Goal: Find specific page/section: Find specific page/section

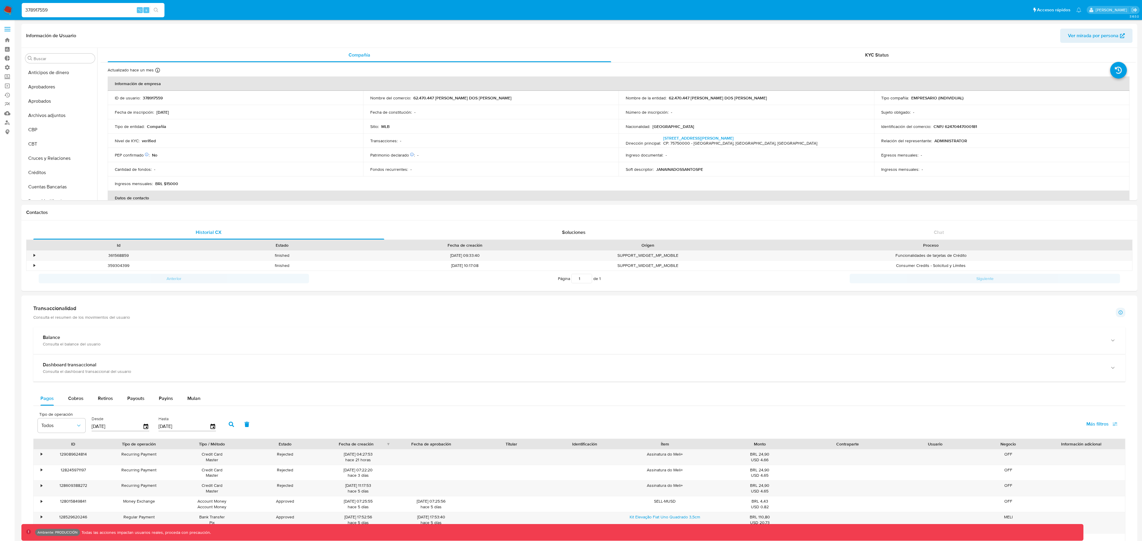
select select "10"
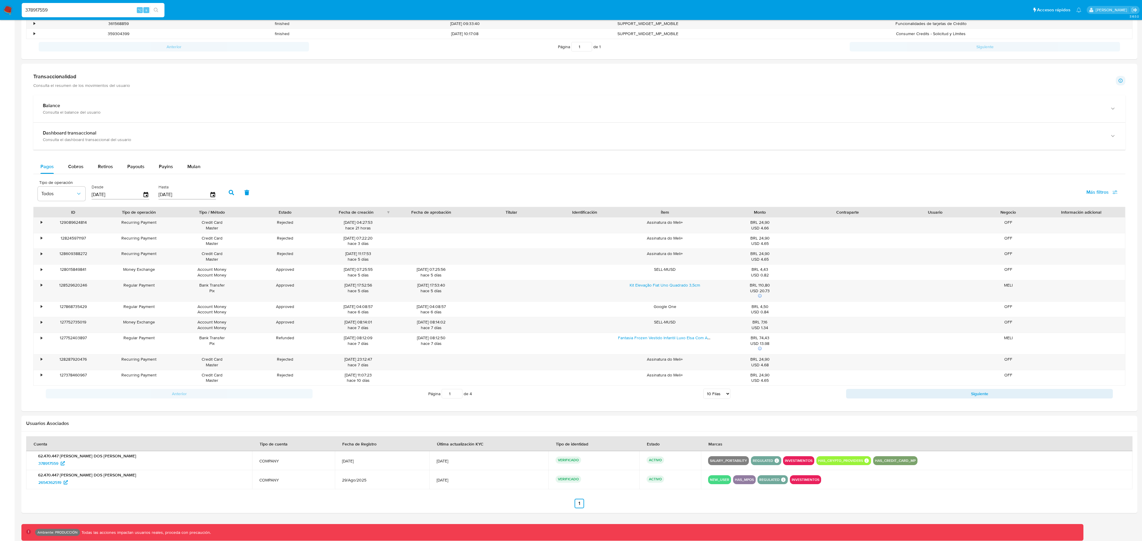
scroll to position [323, 0]
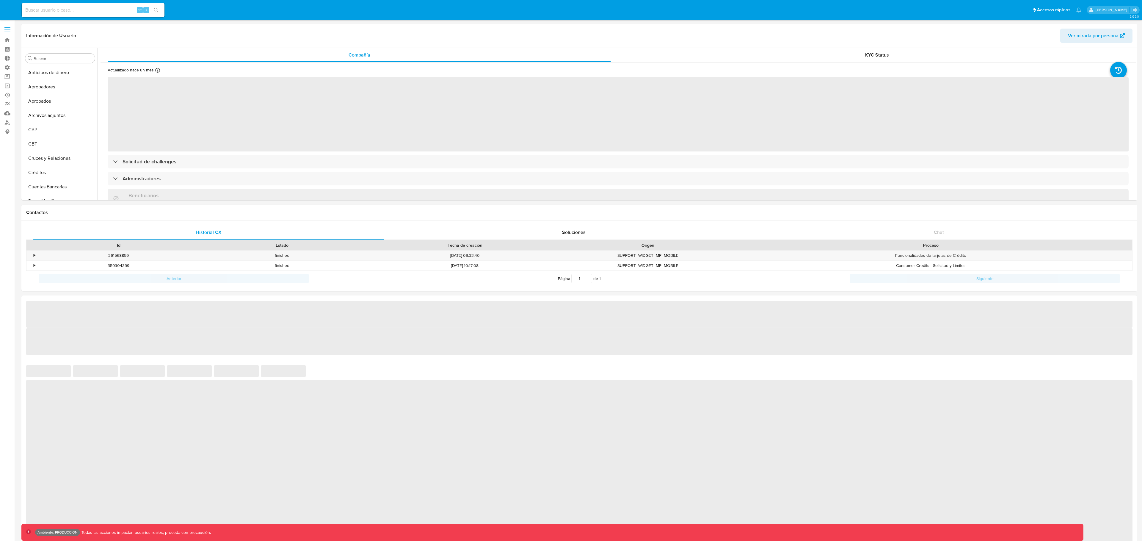
select select "10"
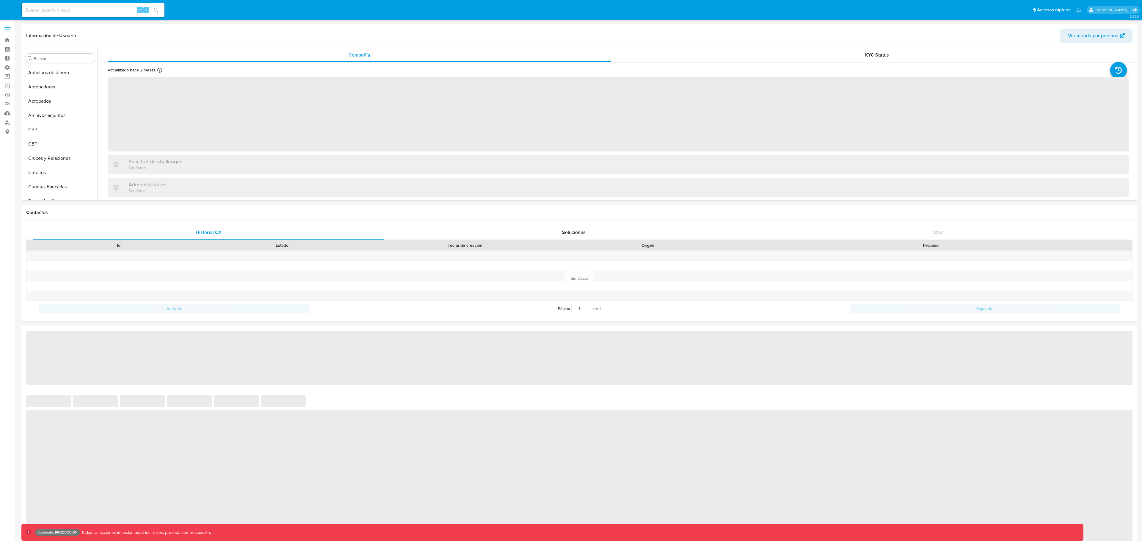
select select "10"
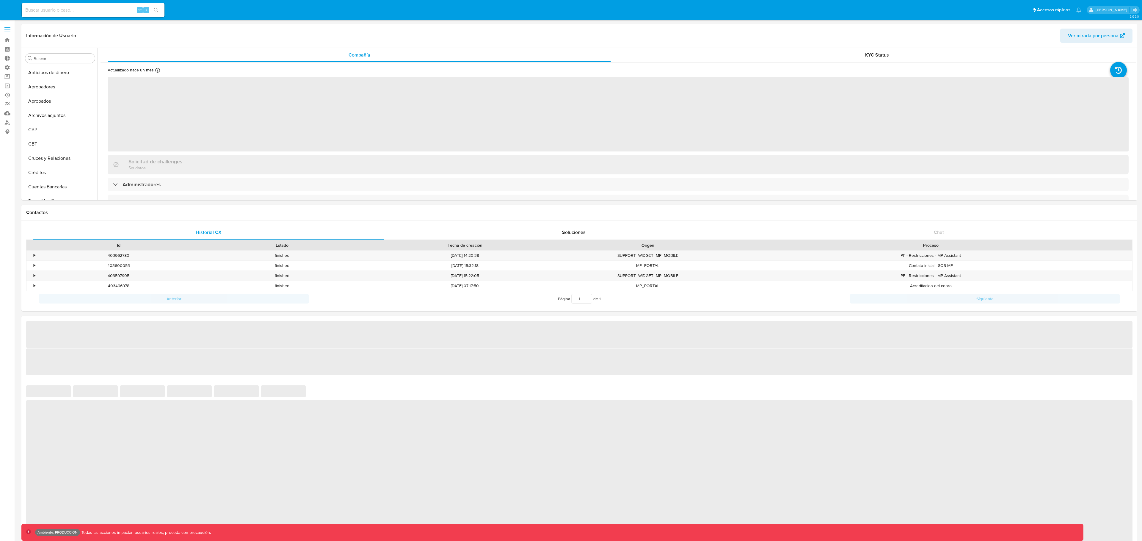
select select "10"
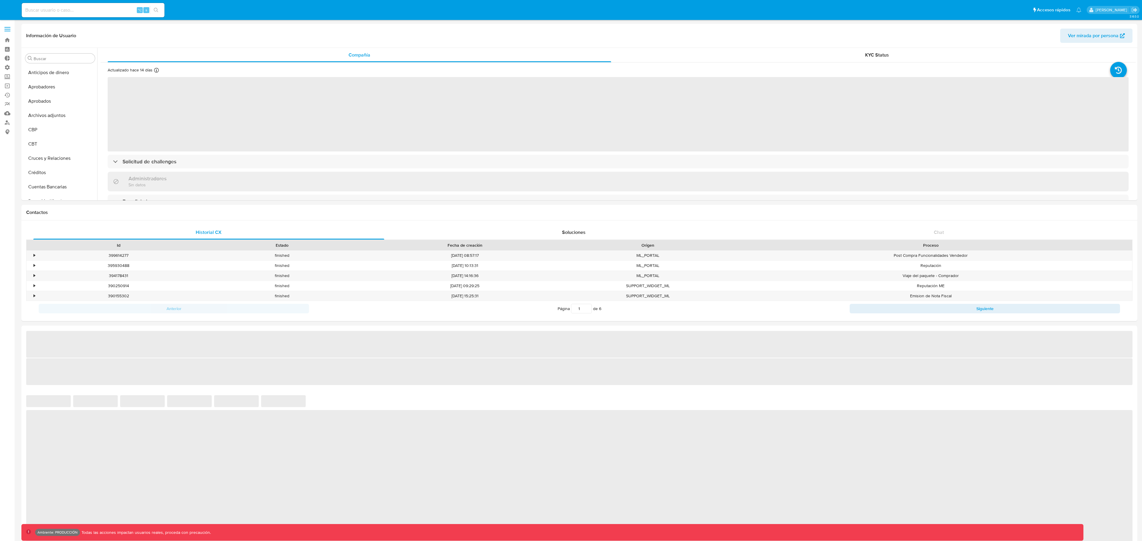
select select "10"
